Goal: Obtain resource: Obtain resource

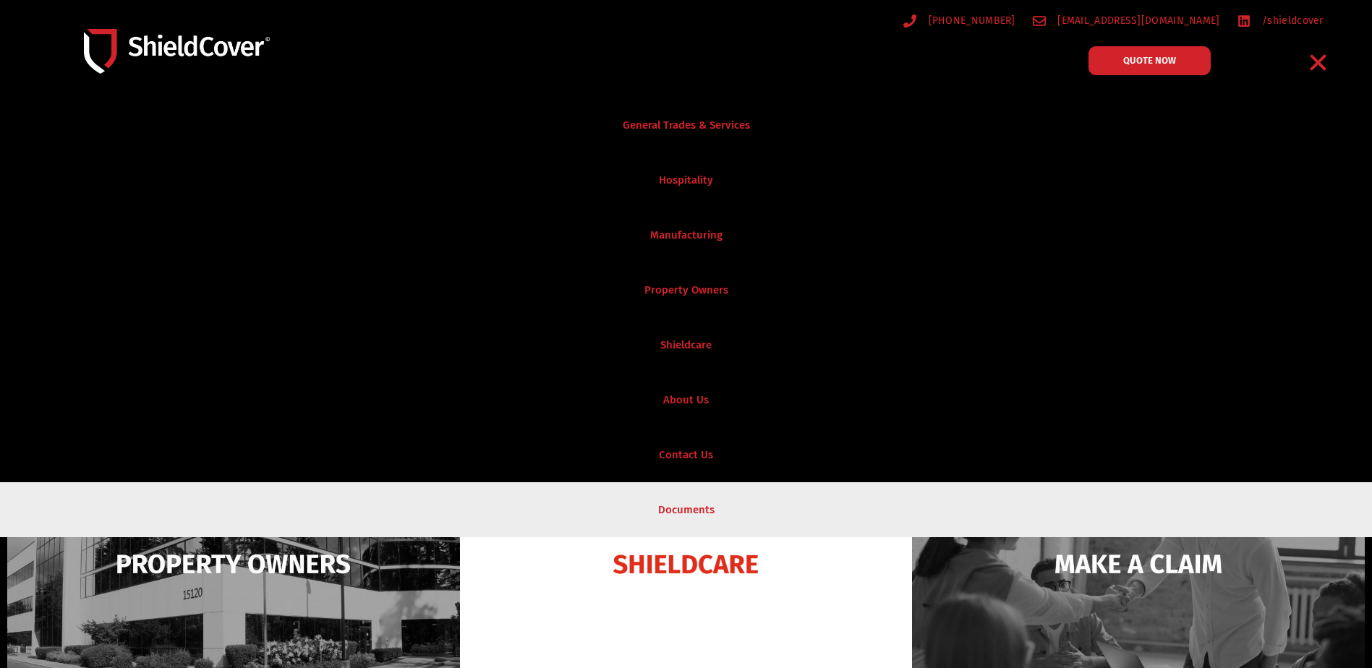
click at [685, 502] on link "Documents" at bounding box center [686, 509] width 1372 height 55
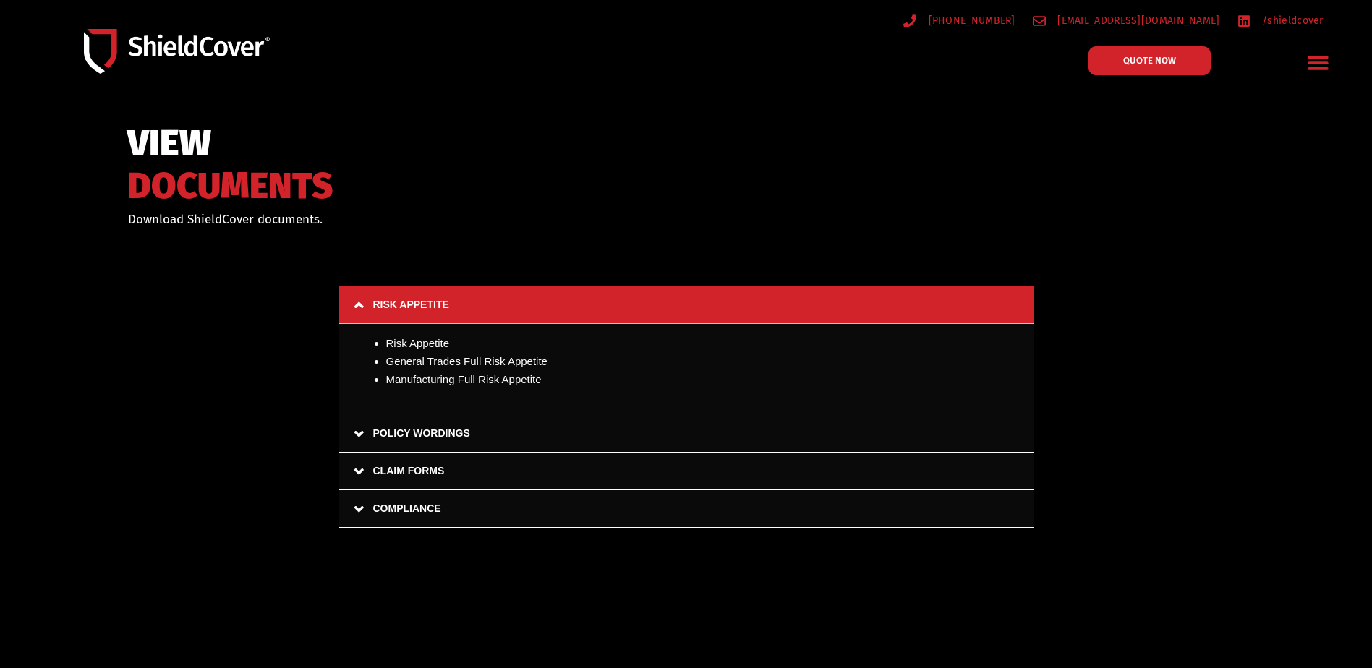
click at [357, 470] on link "CLAIM FORMS" at bounding box center [686, 472] width 694 height 38
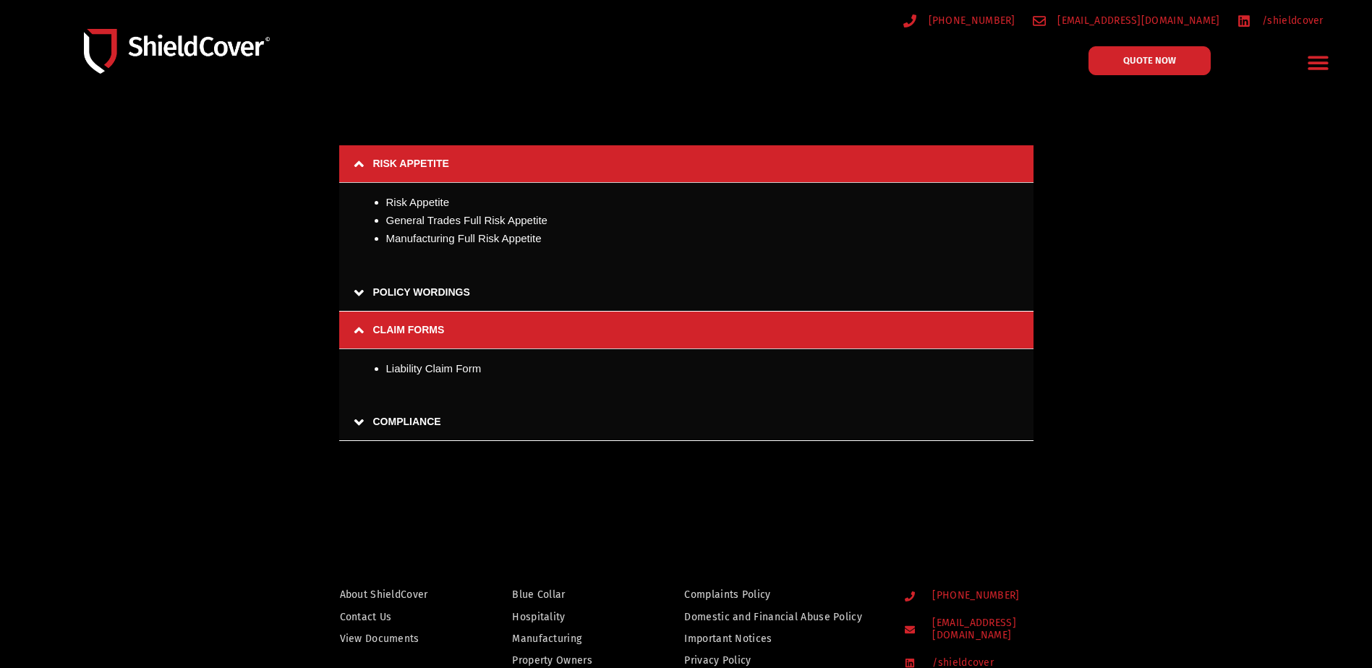
scroll to position [145, 0]
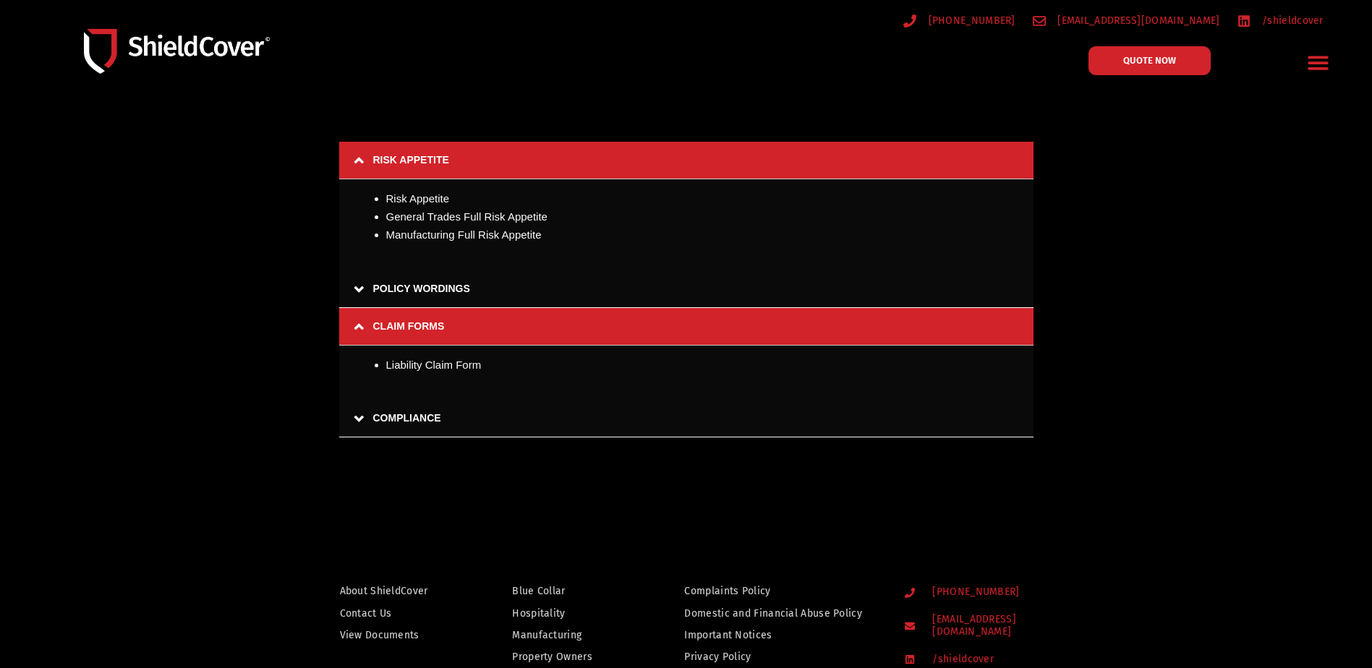
click at [356, 414] on link "COMPLIANCE" at bounding box center [686, 419] width 694 height 38
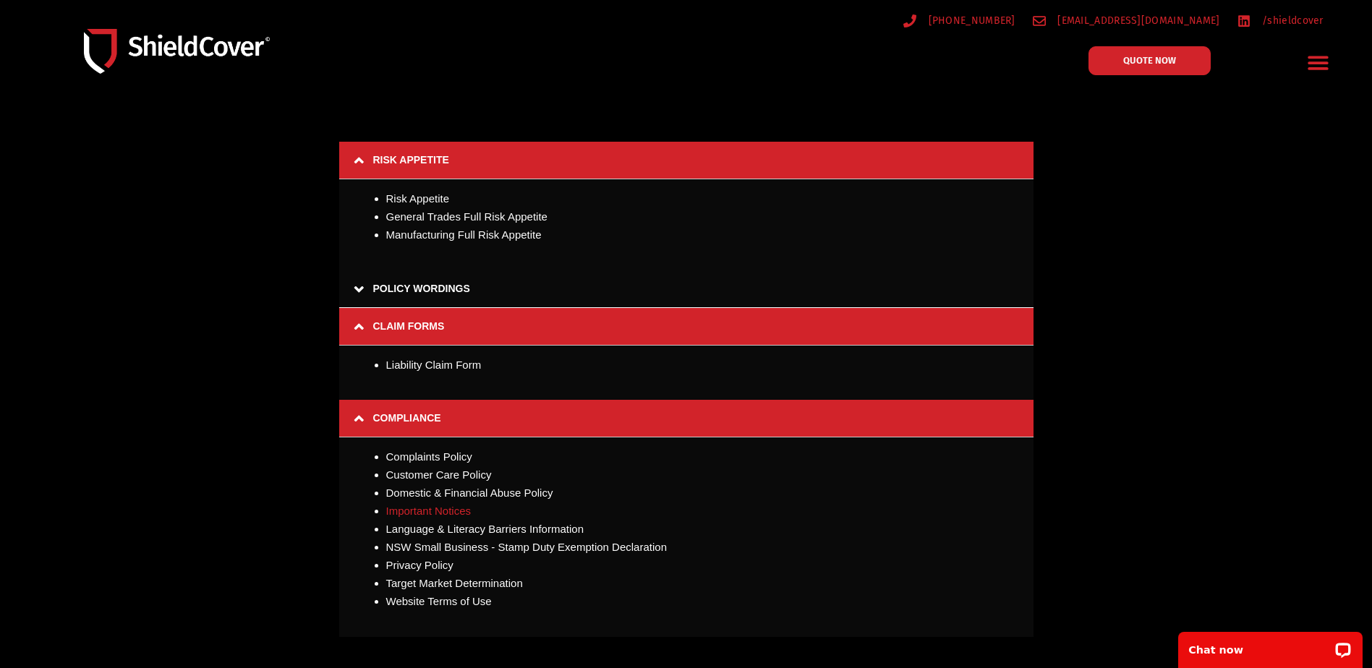
scroll to position [0, 0]
click at [585, 546] on link "NSW Small Business - Stamp Duty Exemption Declaration" at bounding box center [526, 547] width 281 height 12
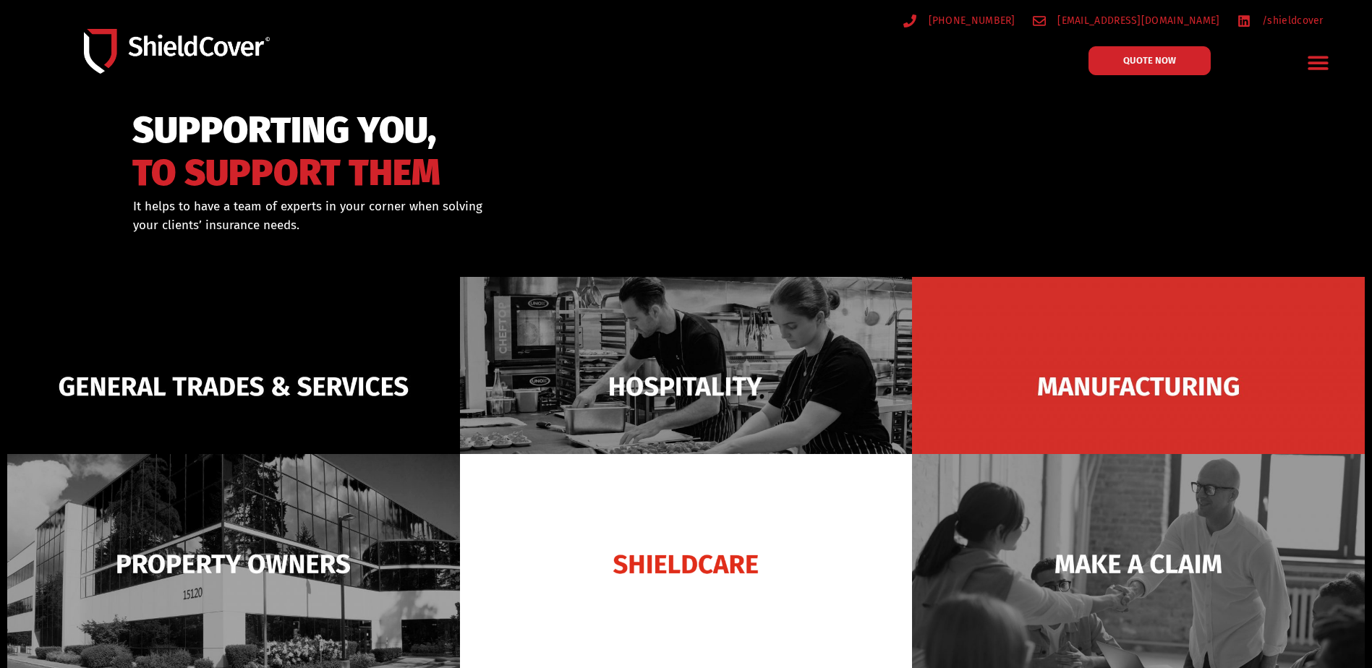
drag, startPoint x: 0, startPoint y: 0, endPoint x: 1314, endPoint y: 64, distance: 1316.0
click at [1314, 64] on icon "Menu Toggle" at bounding box center [1317, 63] width 20 height 14
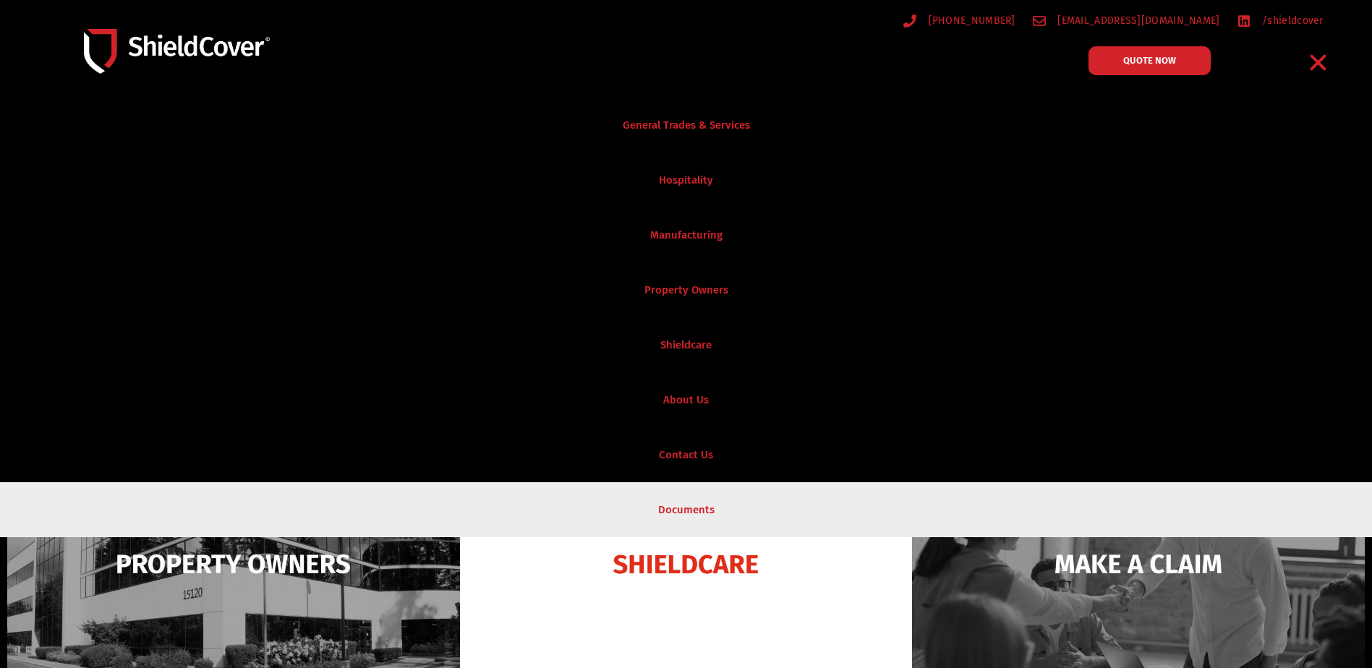
click at [701, 501] on link "Documents" at bounding box center [686, 509] width 1372 height 55
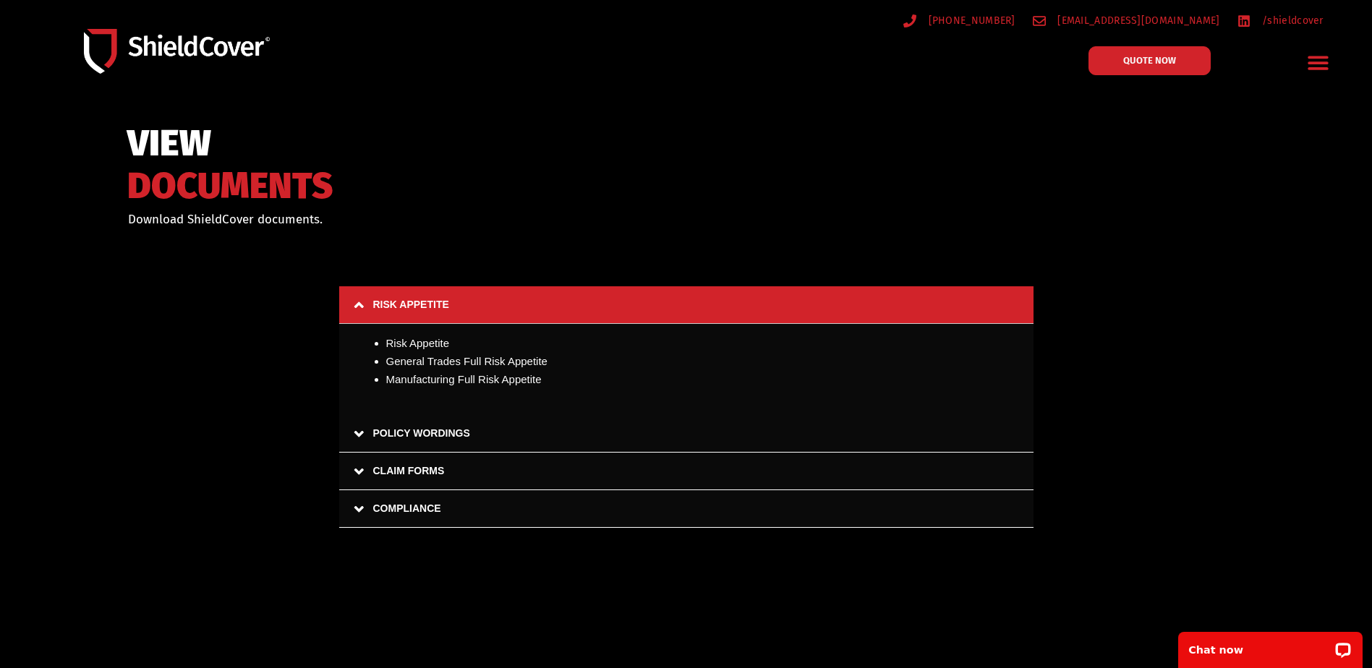
click at [354, 432] on link "POLICY WORDINGS" at bounding box center [686, 434] width 694 height 38
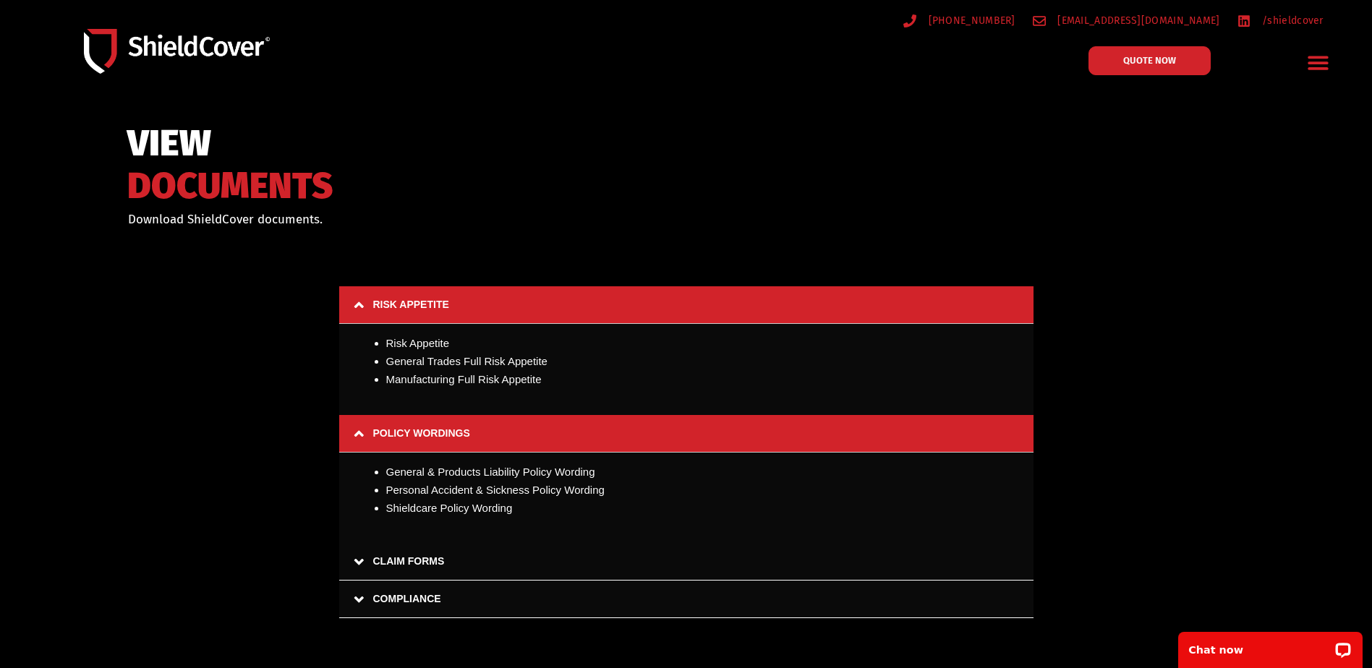
click at [361, 563] on link "CLAIM FORMS" at bounding box center [686, 562] width 694 height 38
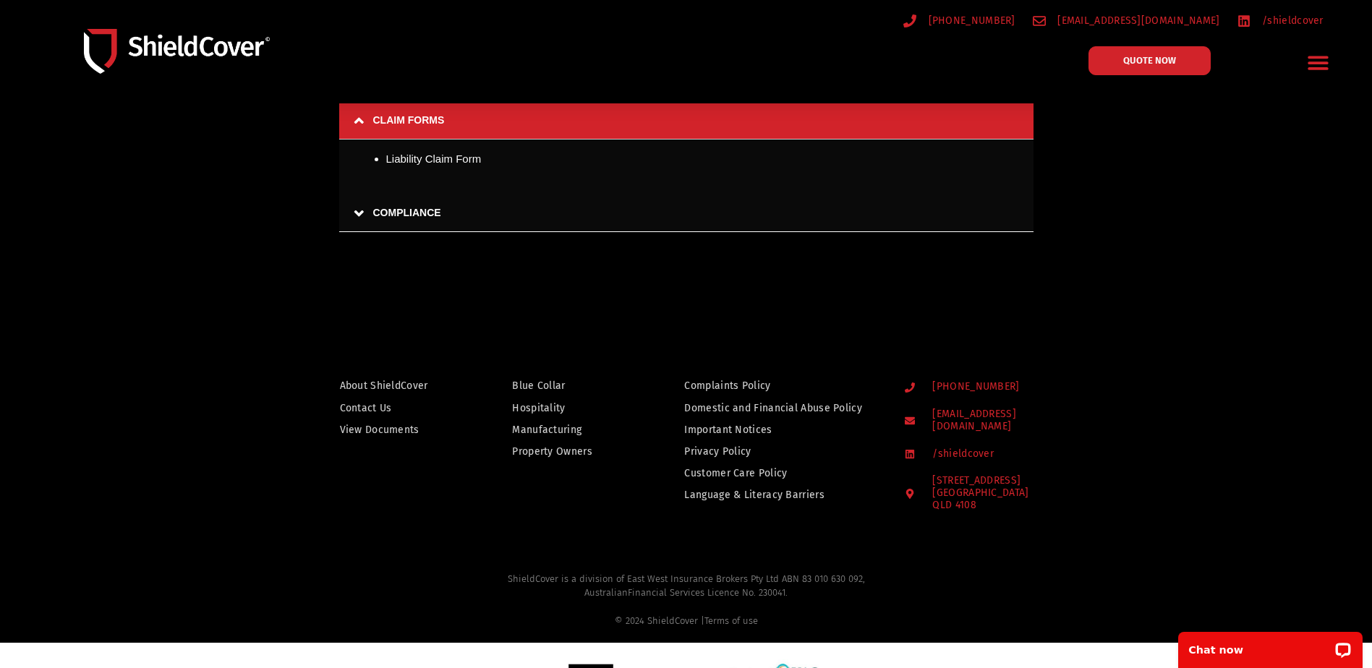
scroll to position [468, 0]
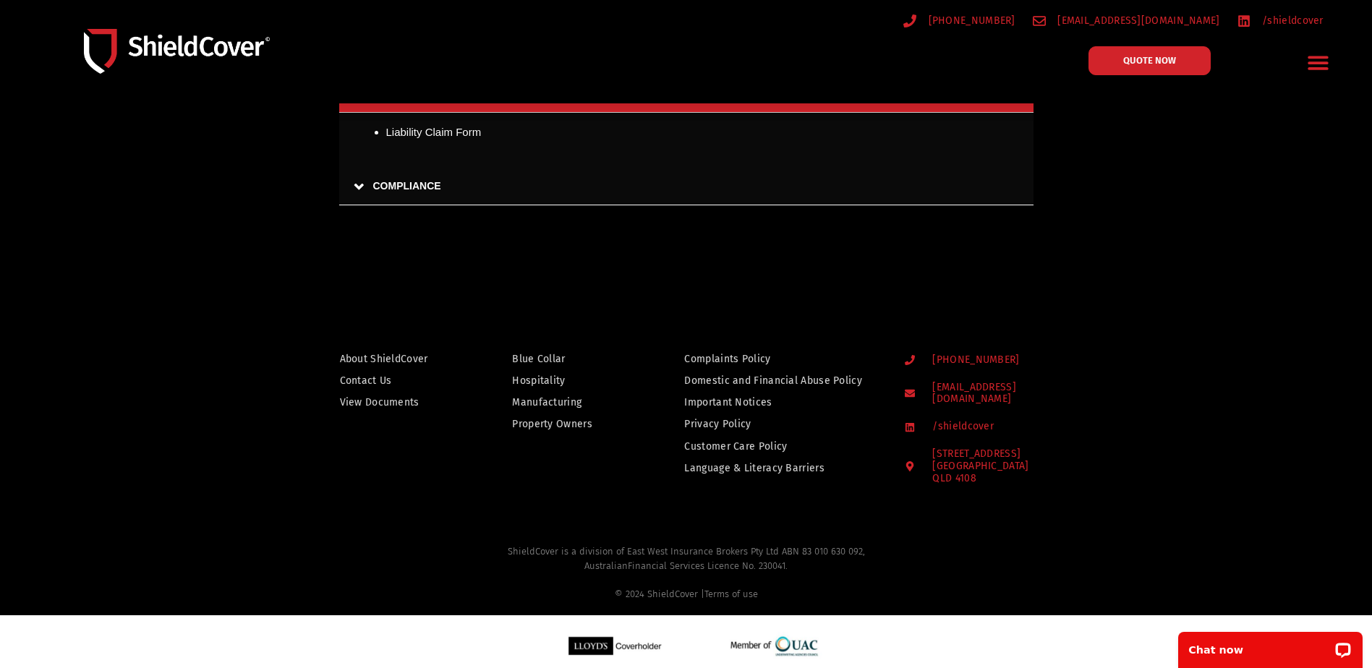
click at [356, 180] on link "COMPLIANCE" at bounding box center [686, 187] width 694 height 38
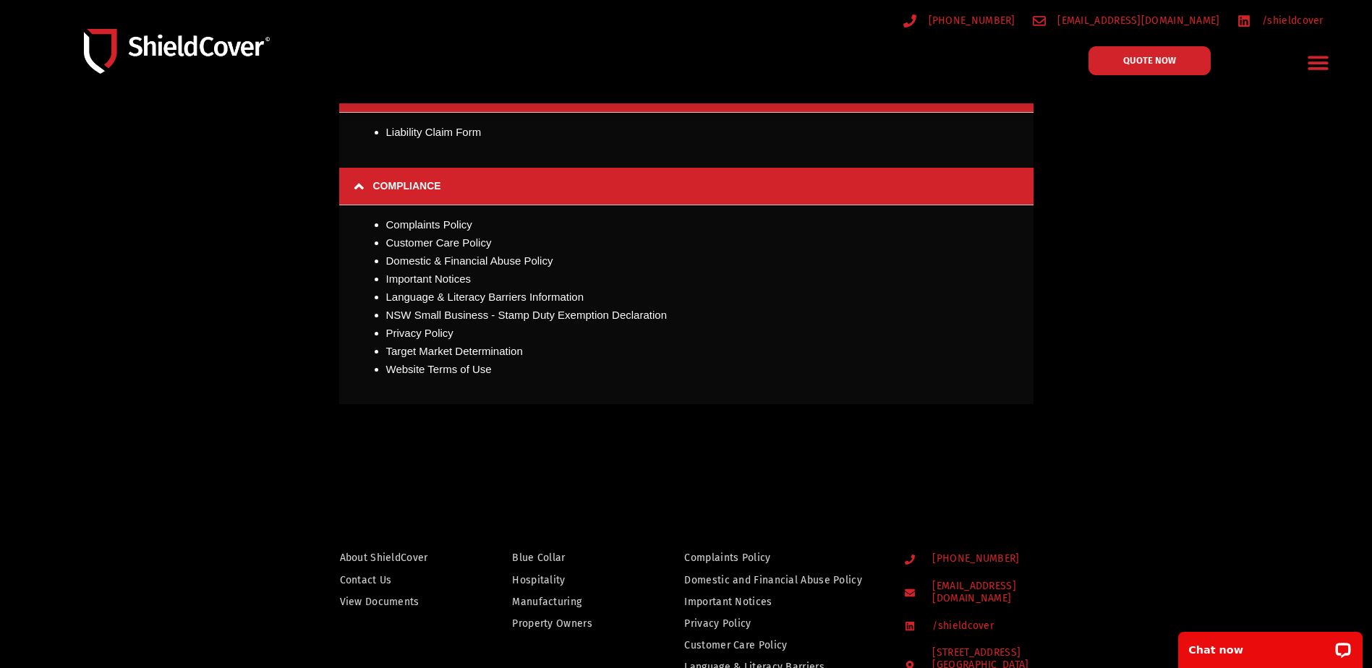
click at [1196, 471] on section "RISK APPETITE Risk Appetite General Trades Full Risk Appetite Manufacturing Ful…" at bounding box center [686, 142] width 1372 height 668
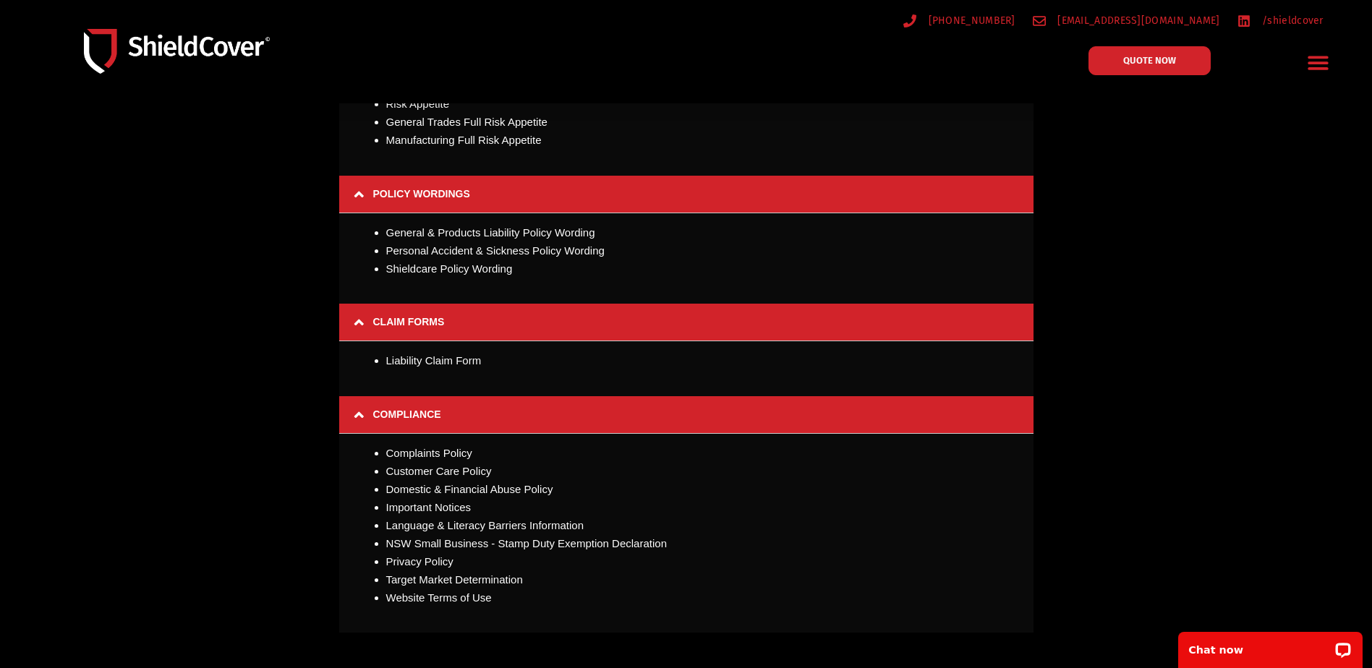
scroll to position [0, 0]
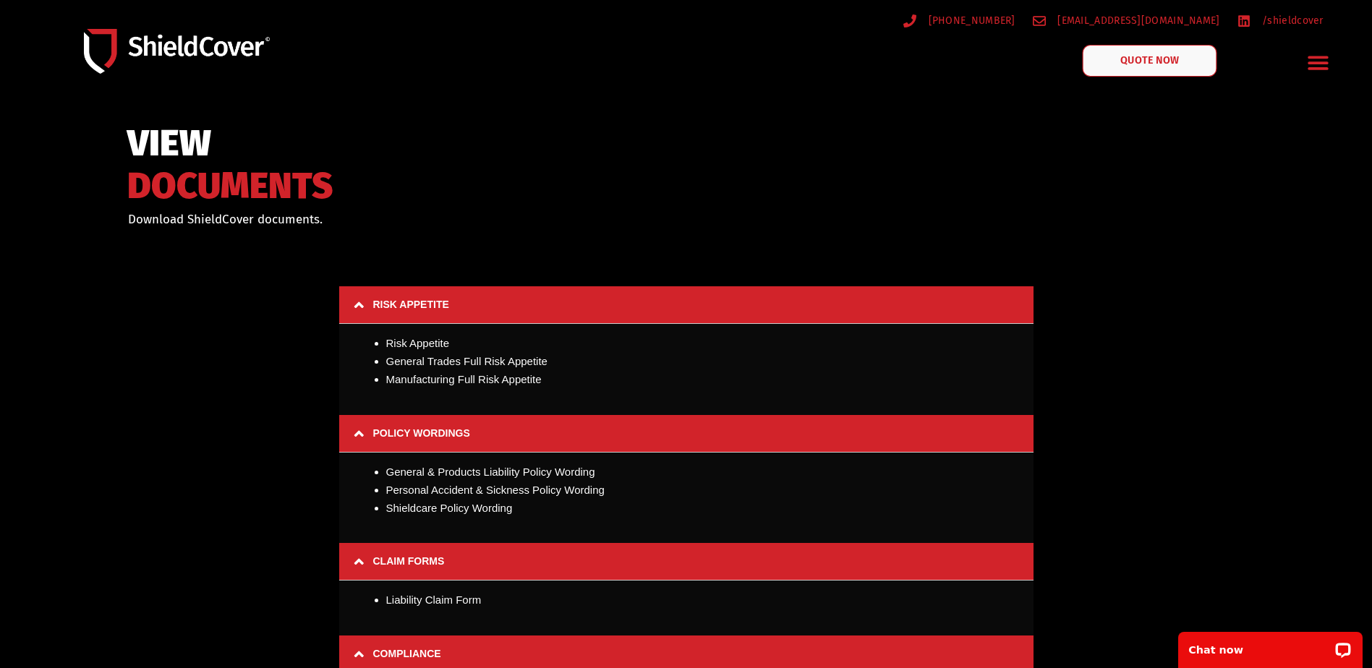
click at [1181, 64] on link "QUOTE NOW" at bounding box center [1149, 61] width 134 height 32
